Goal: Task Accomplishment & Management: Manage account settings

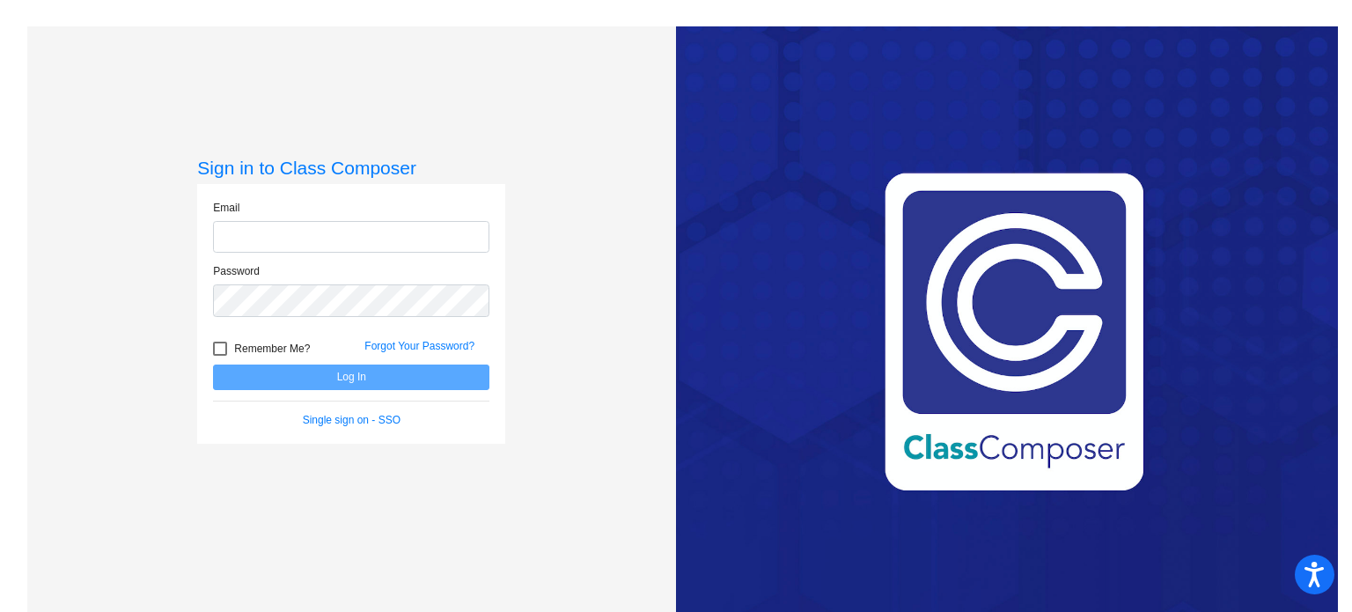
type input "[EMAIL_ADDRESS][DOMAIN_NAME]"
click at [382, 371] on button "Log In" at bounding box center [351, 377] width 276 height 26
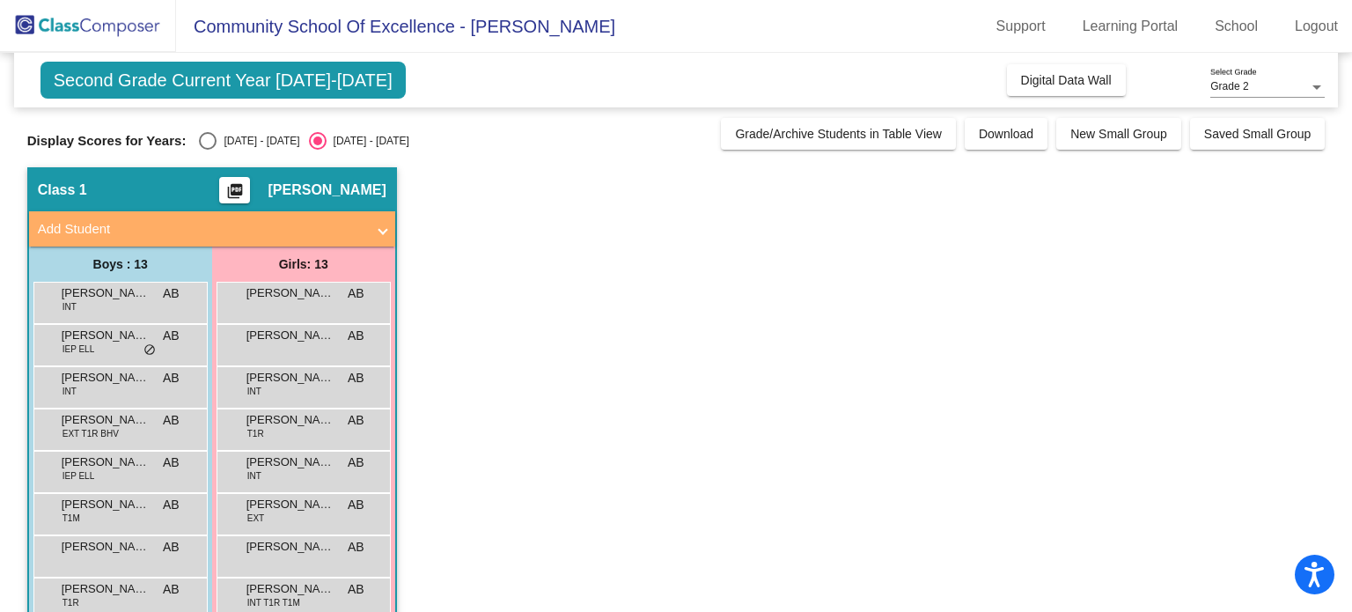
click at [215, 143] on div "Select an option" at bounding box center [208, 141] width 18 height 18
click at [208, 150] on input "[DATE] - [DATE]" at bounding box center [207, 150] width 1 height 1
radio input "true"
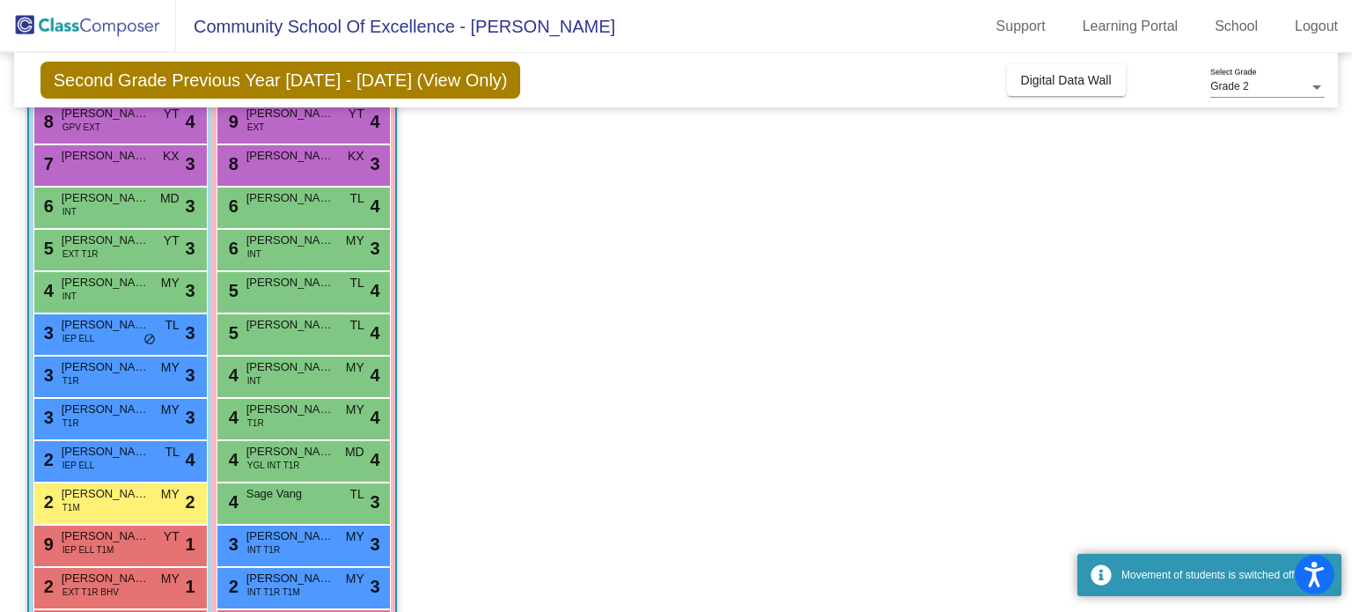
scroll to position [236, 0]
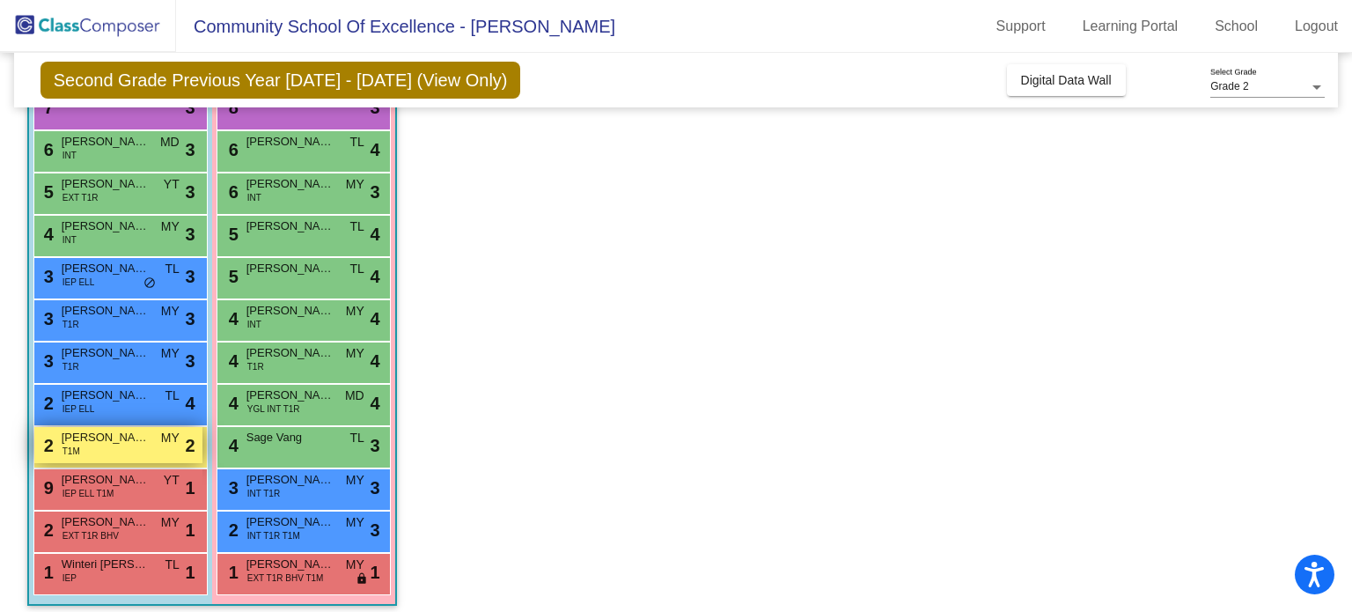
click at [81, 453] on div "2 [PERSON_NAME] T1M MY lock do_not_disturb_alt 2" at bounding box center [118, 445] width 168 height 36
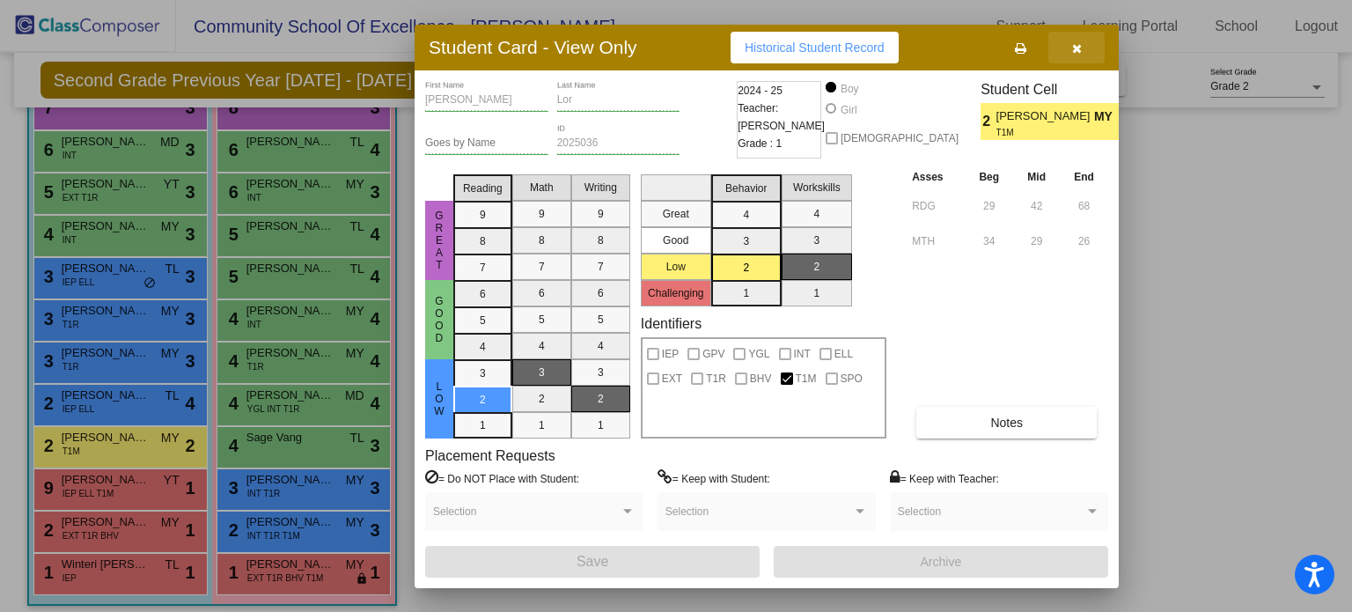
click at [1074, 56] on button "button" at bounding box center [1076, 48] width 56 height 32
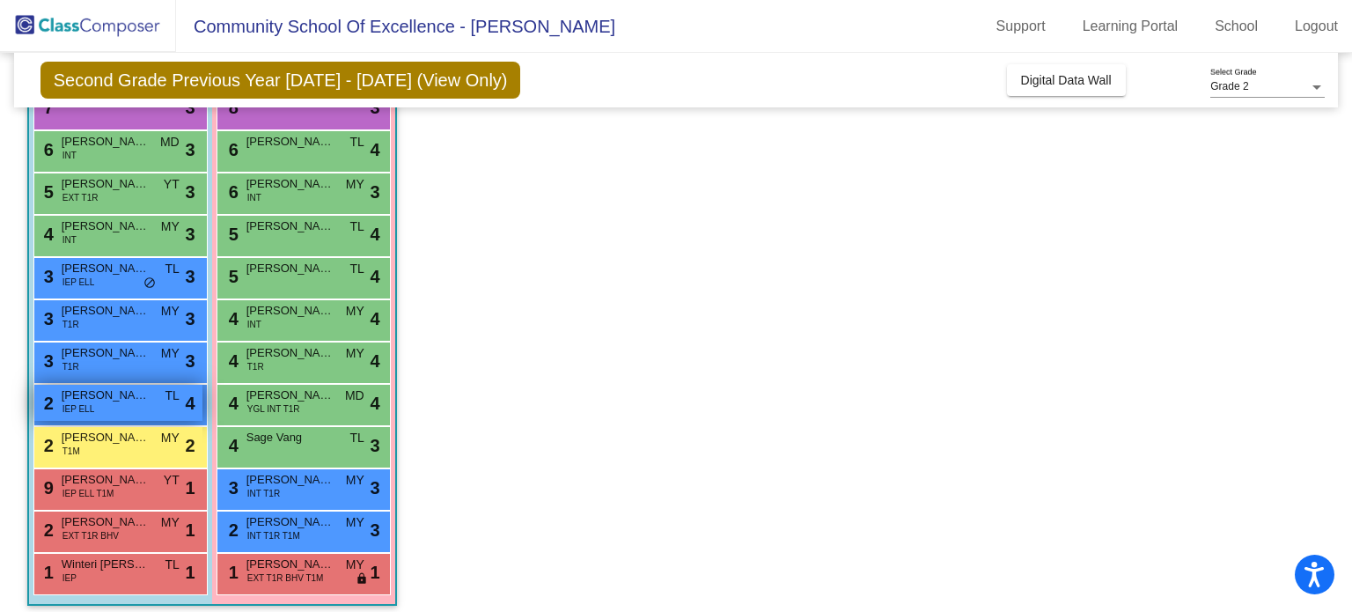
click at [110, 393] on span "[PERSON_NAME]" at bounding box center [106, 395] width 88 height 18
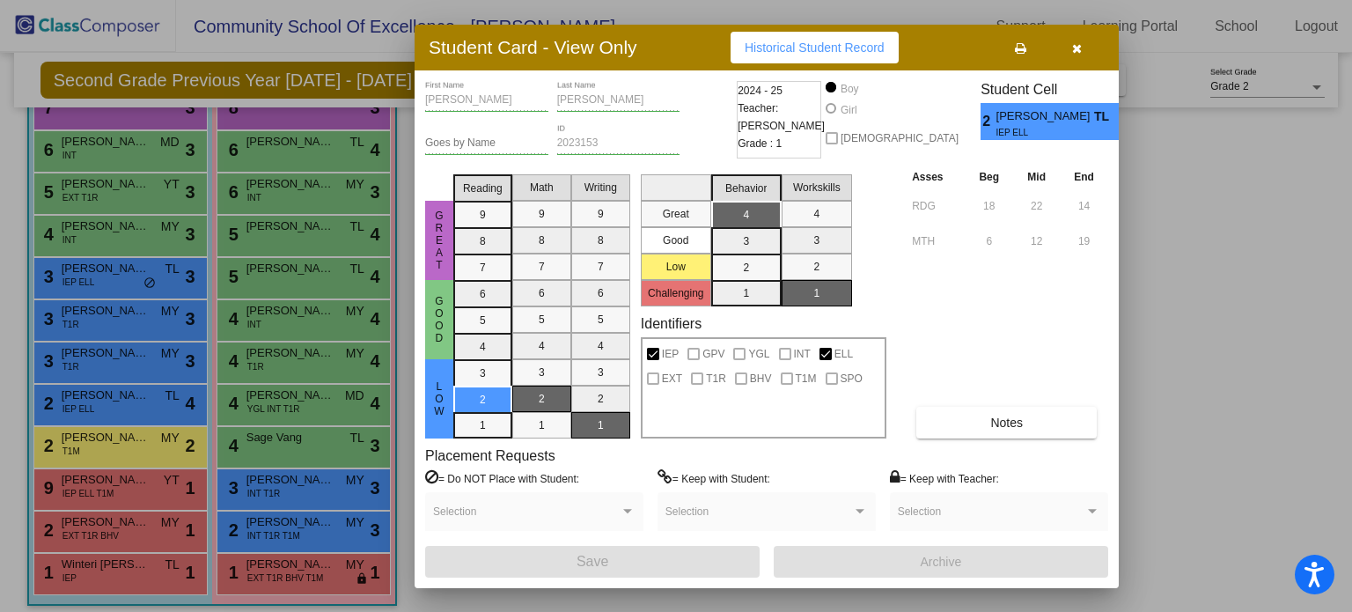
click at [1077, 42] on icon "button" at bounding box center [1077, 48] width 10 height 12
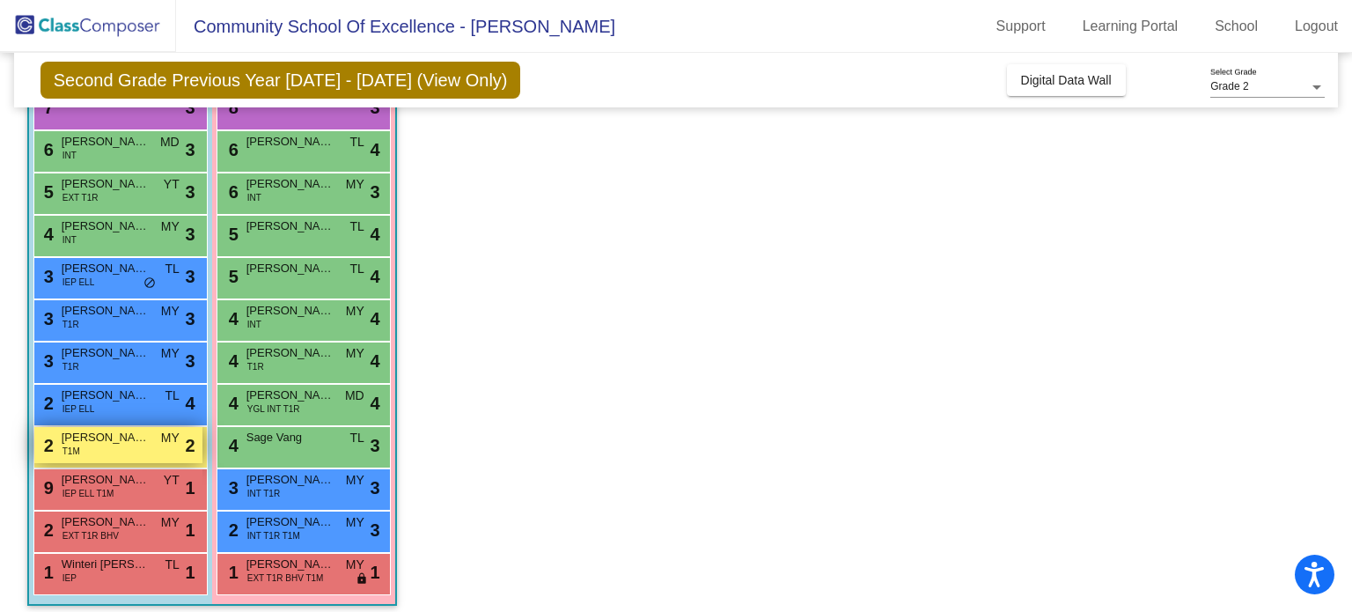
click at [127, 443] on span "[PERSON_NAME]" at bounding box center [106, 438] width 88 height 18
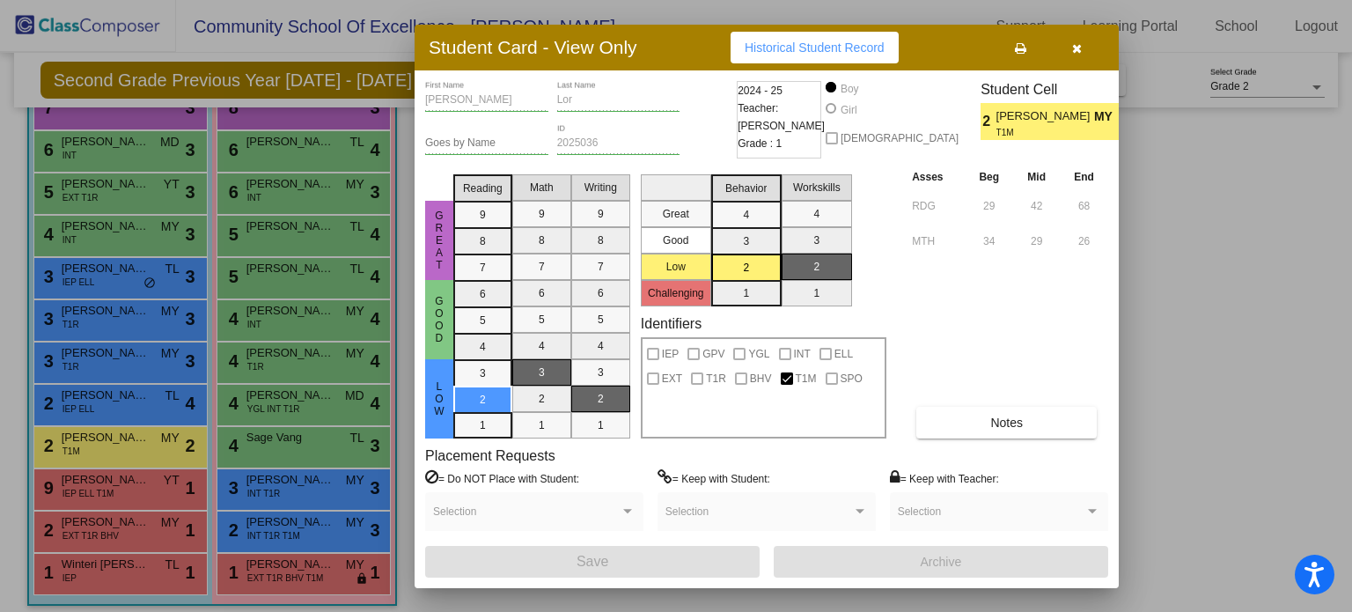
click at [1079, 51] on icon "button" at bounding box center [1077, 48] width 10 height 12
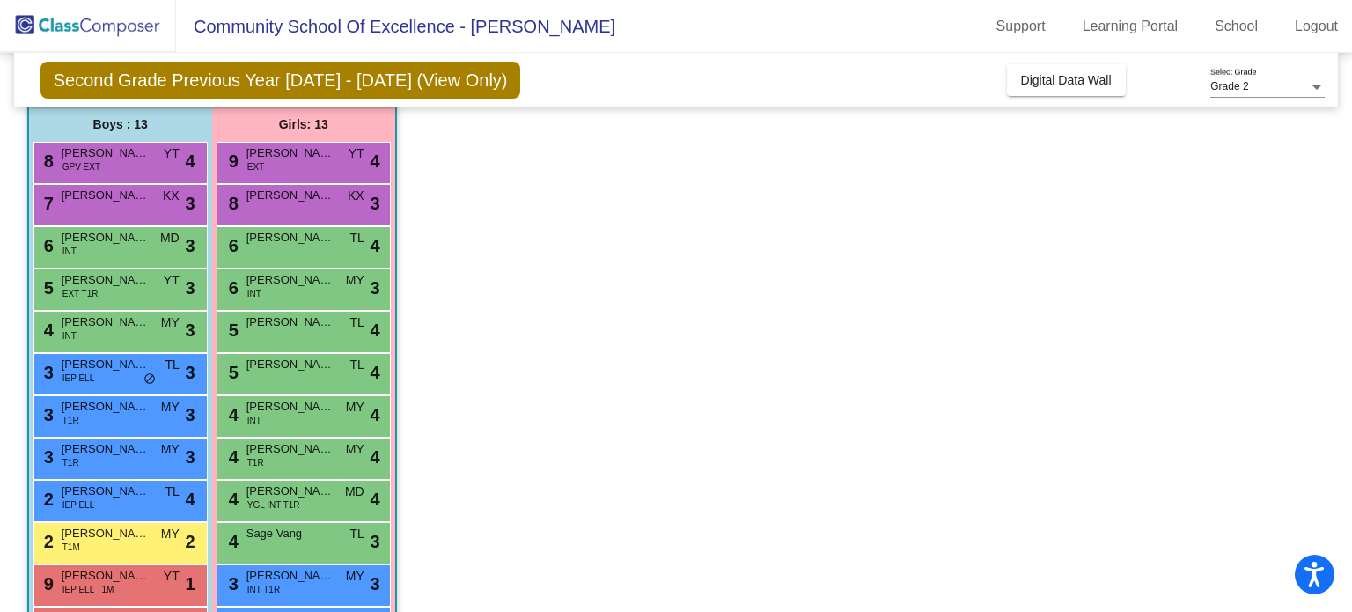
scroll to position [134, 0]
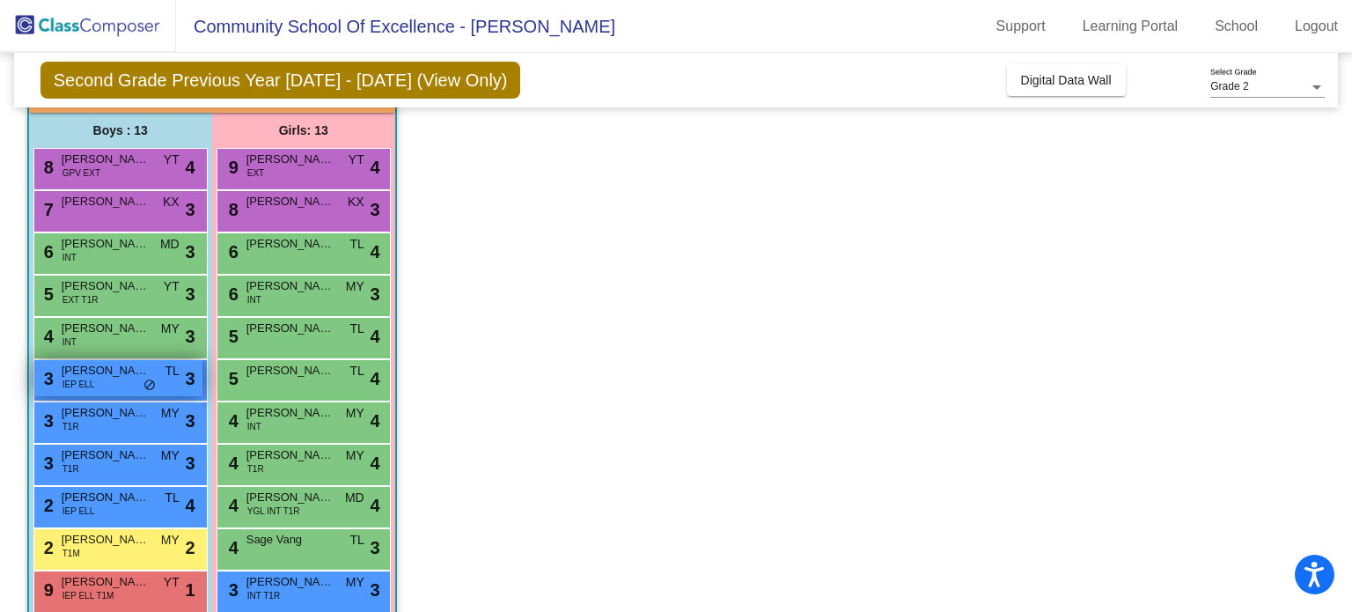
click at [102, 374] on span "[PERSON_NAME]" at bounding box center [106, 371] width 88 height 18
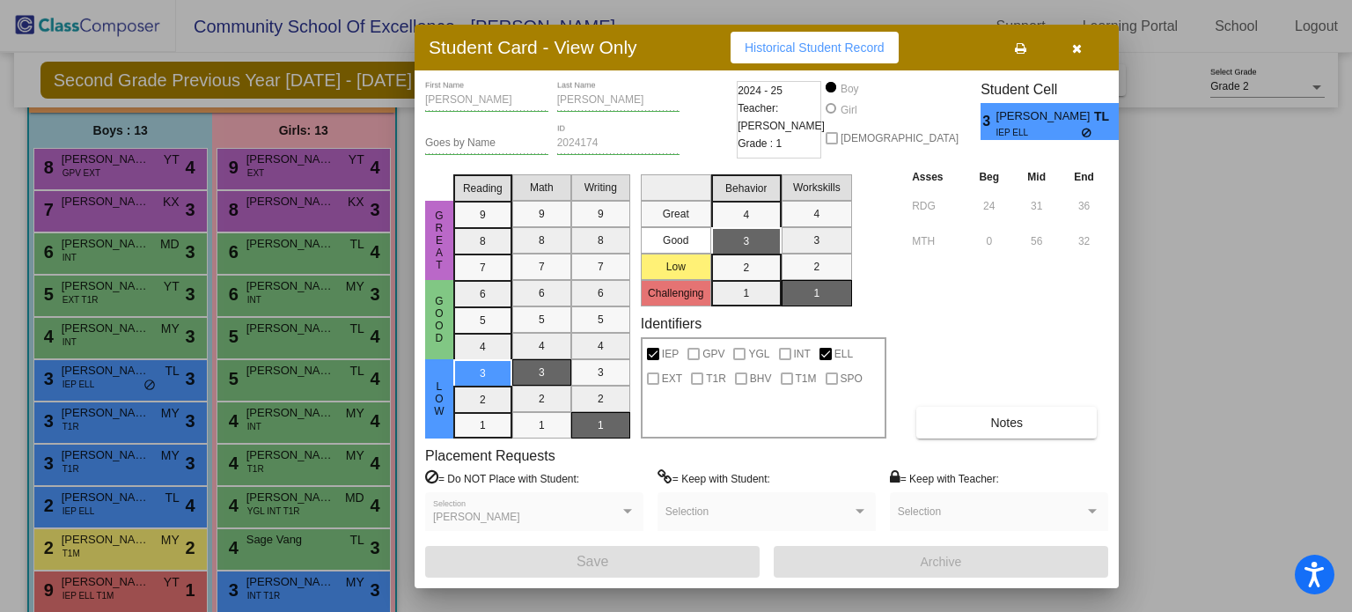
click at [1083, 34] on button "button" at bounding box center [1076, 48] width 56 height 32
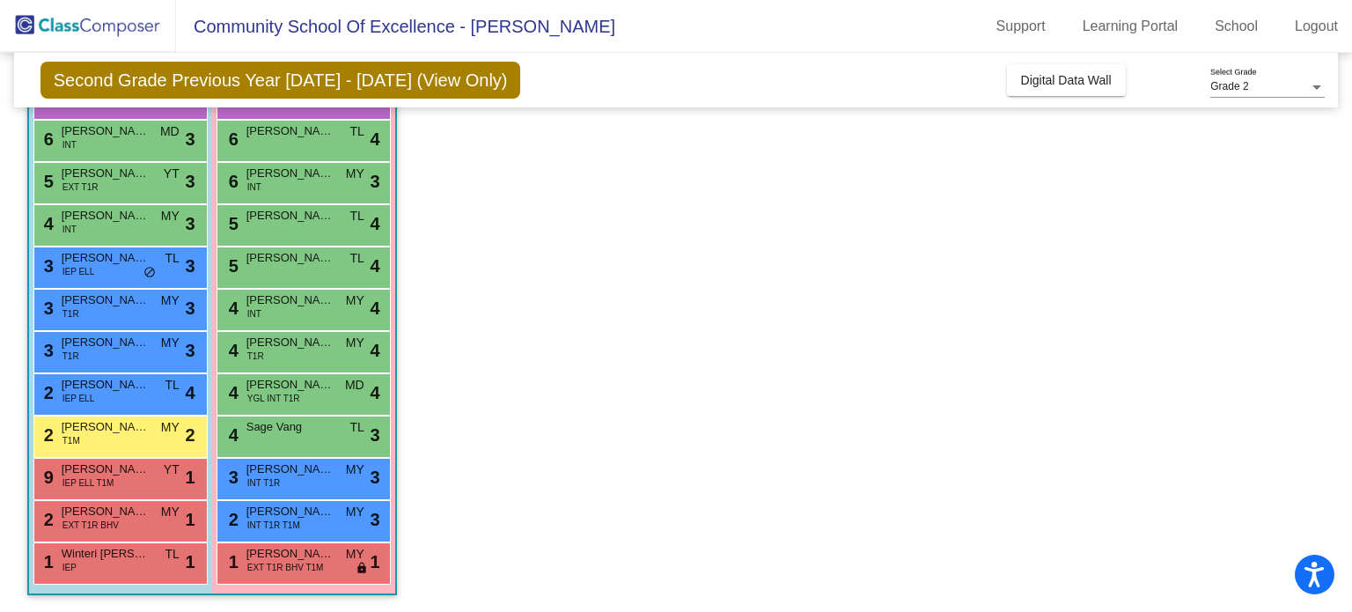
scroll to position [211, 0]
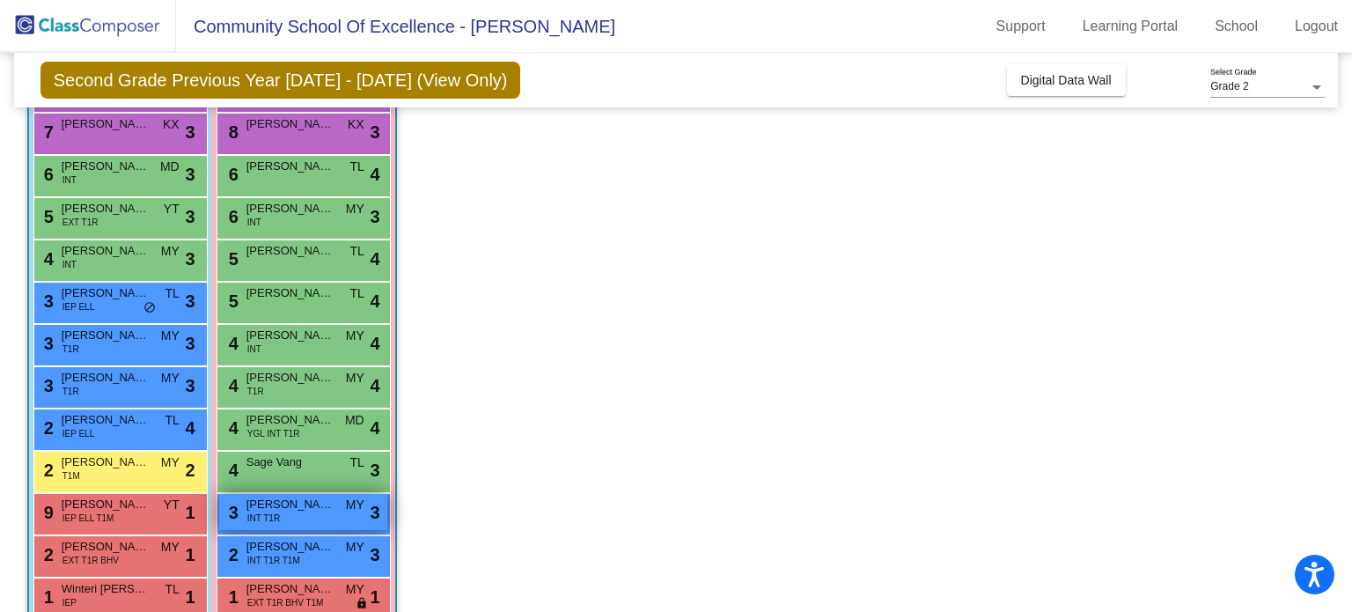
click at [320, 505] on span "[PERSON_NAME]" at bounding box center [290, 504] width 88 height 18
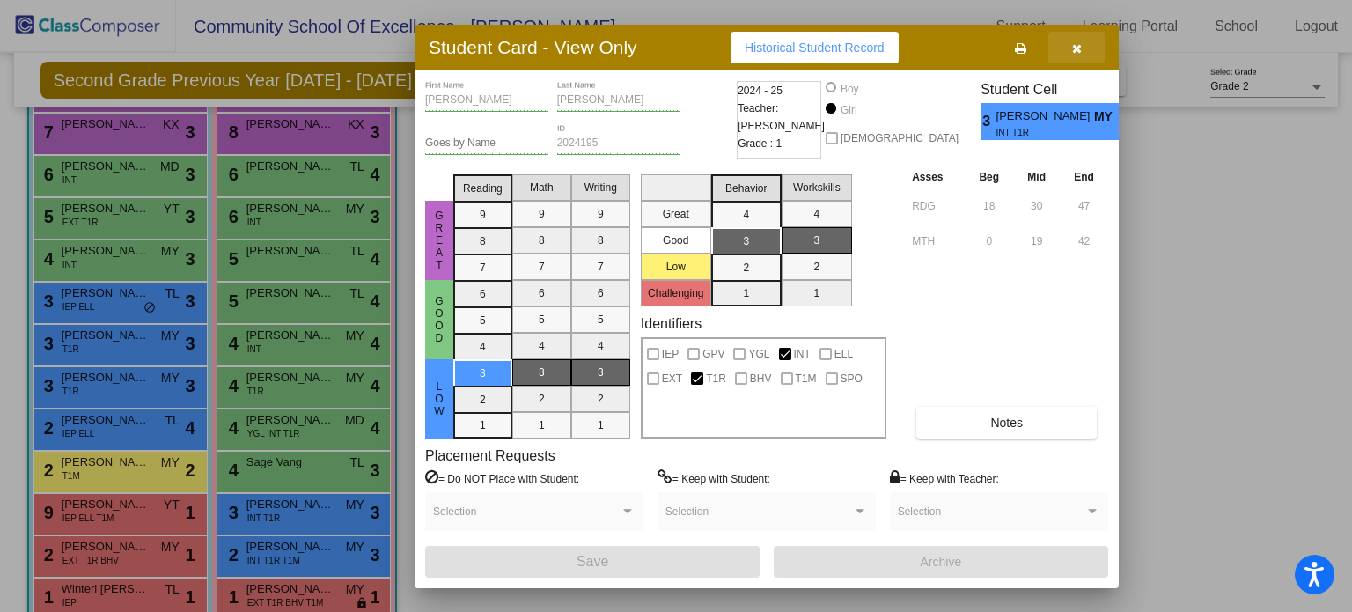
click at [1081, 62] on button "button" at bounding box center [1076, 48] width 56 height 32
